Goal: Register for event/course

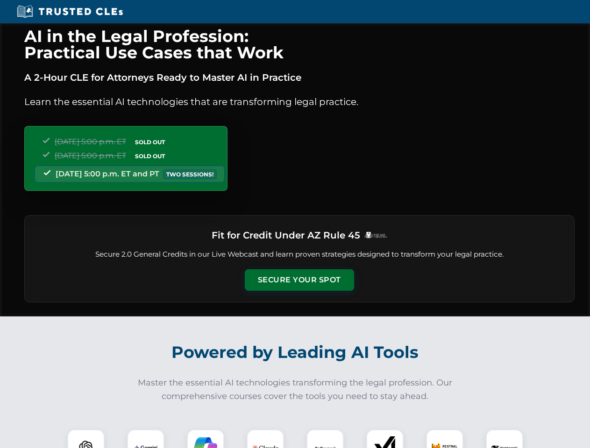
click at [299, 280] on button "Secure Your Spot" at bounding box center [299, 280] width 109 height 21
click at [86, 439] on img at bounding box center [85, 448] width 27 height 27
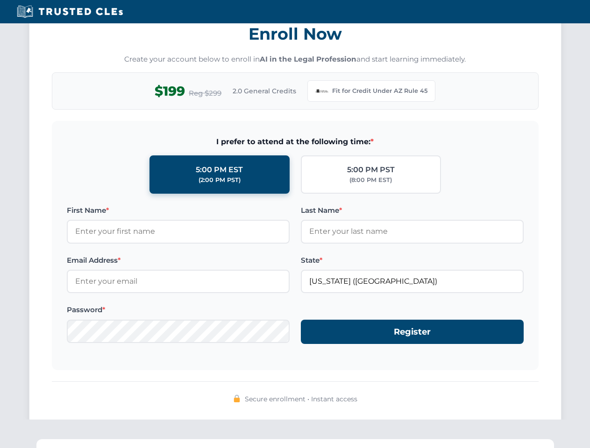
scroll to position [910, 0]
